Goal: Check status: Check status

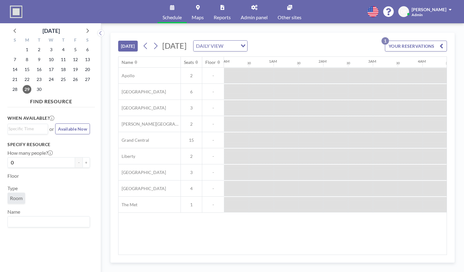
click at [404, 42] on button "YOUR RESERVATIONS 1" at bounding box center [416, 46] width 62 height 11
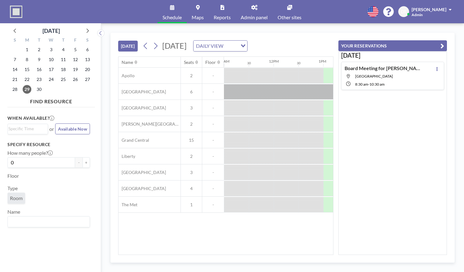
click at [403, 81] on div "8:30 AM - 10:30 AM" at bounding box center [388, 84] width 67 height 6
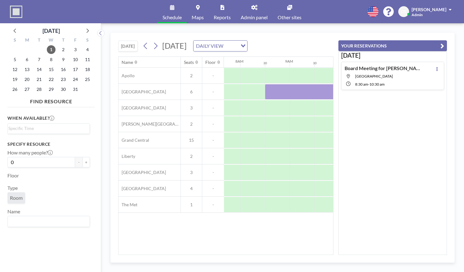
scroll to position [0, 397]
click at [384, 24] on div "[DATE] [DATE] DAILY VIEW Loading... Name Seats Floor 12AM 30 1AM 30 2AM 30 3AM …" at bounding box center [282, 147] width 363 height 248
click at [442, 42] on icon "button" at bounding box center [442, 45] width 4 height 7
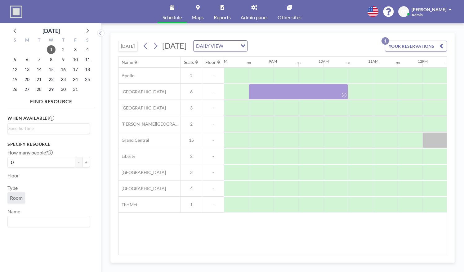
click at [135, 48] on button "[DATE]" at bounding box center [128, 46] width 20 height 11
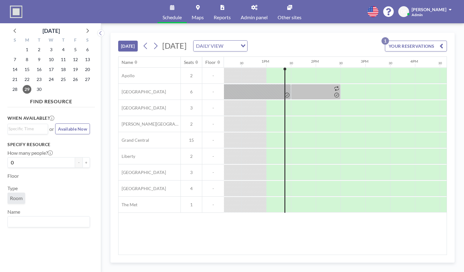
scroll to position [0, 620]
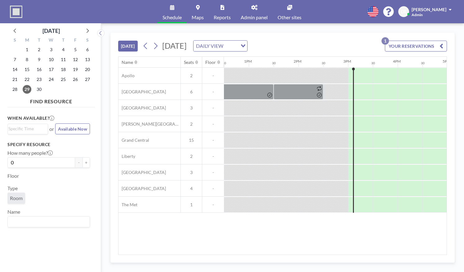
drag, startPoint x: 307, startPoint y: 251, endPoint x: 325, endPoint y: 248, distance: 18.8
click at [325, 248] on div "Name Seats Floor 12AM 30 1AM 30 2AM 30 3AM 30 4AM 30 5AM 30 6AM 30 7AM 30 8AM 3…" at bounding box center [282, 156] width 328 height 198
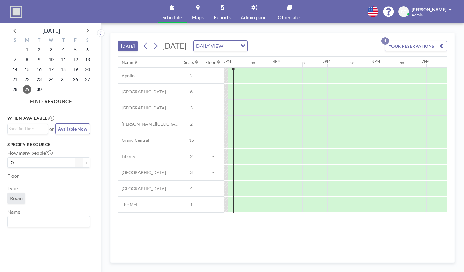
scroll to position [0, 743]
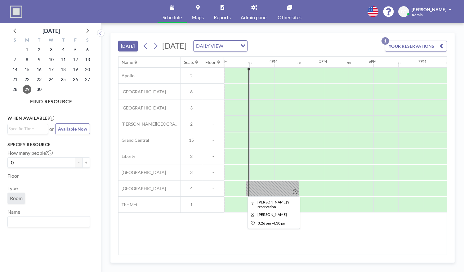
click at [283, 183] on div at bounding box center [272, 188] width 53 height 15
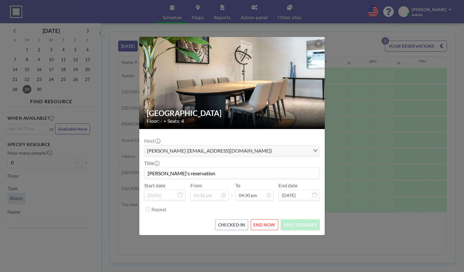
click at [366, 184] on div "[GEOGRAPHIC_DATA] Floor: - • Seats: 4 Host [PERSON_NAME] ([EMAIL_ADDRESS][DOMAI…" at bounding box center [232, 136] width 464 height 272
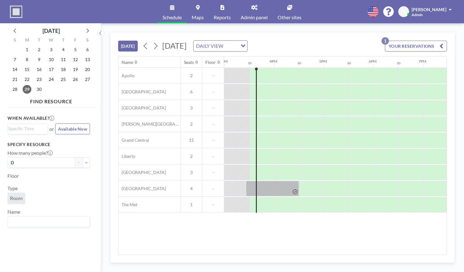
click at [348, 20] on div "Schedule Maps Reports Admin panel Other sites English Polski 日本語 Española DT [P…" at bounding box center [232, 11] width 464 height 23
